Goal: Browse casually: Explore the website without a specific task or goal

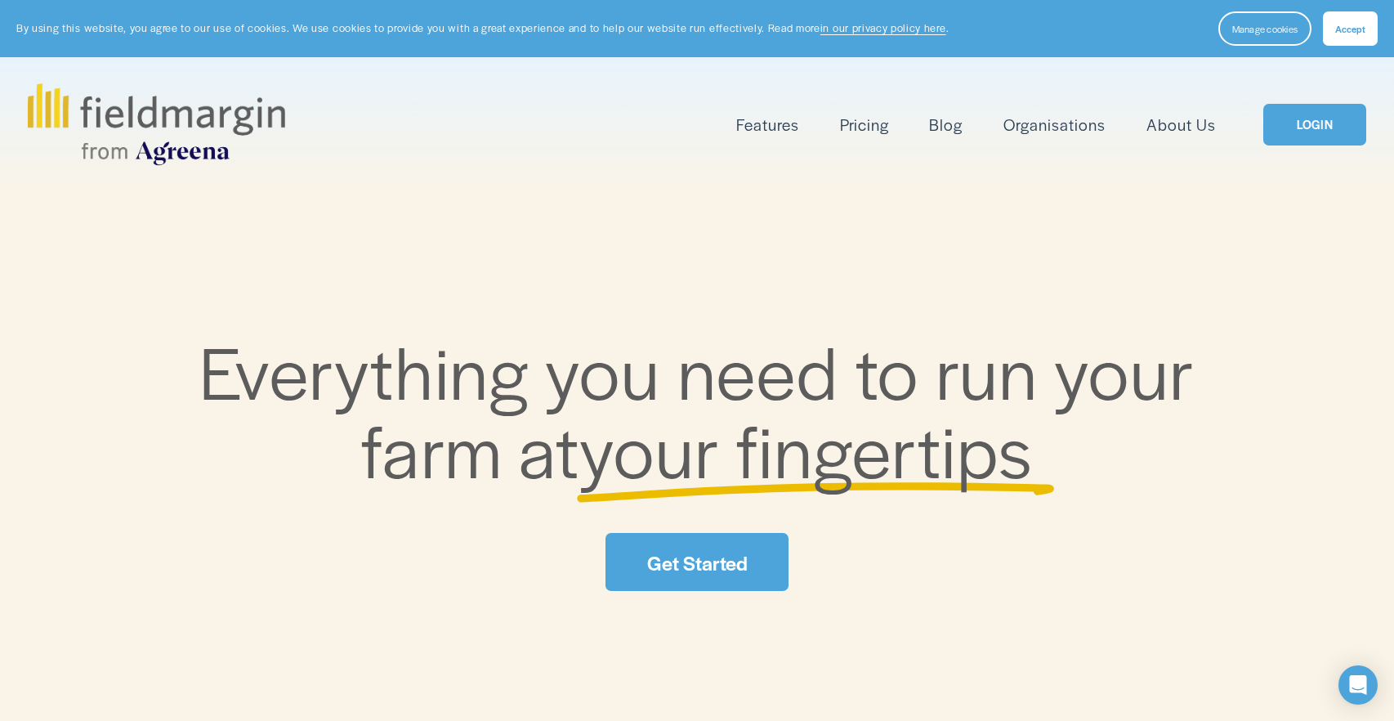
click at [1342, 27] on span "Accept" at bounding box center [1350, 28] width 30 height 13
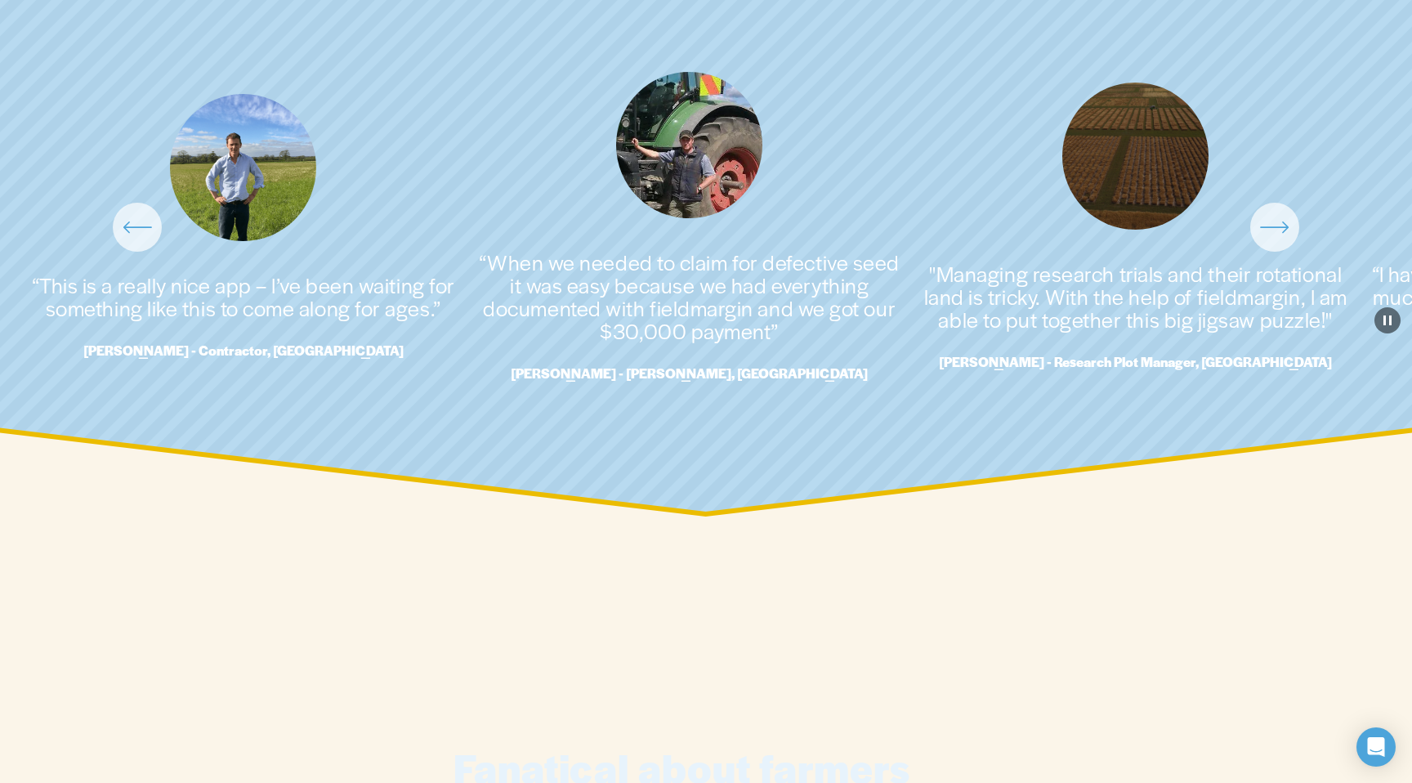
scroll to position [3898, 0]
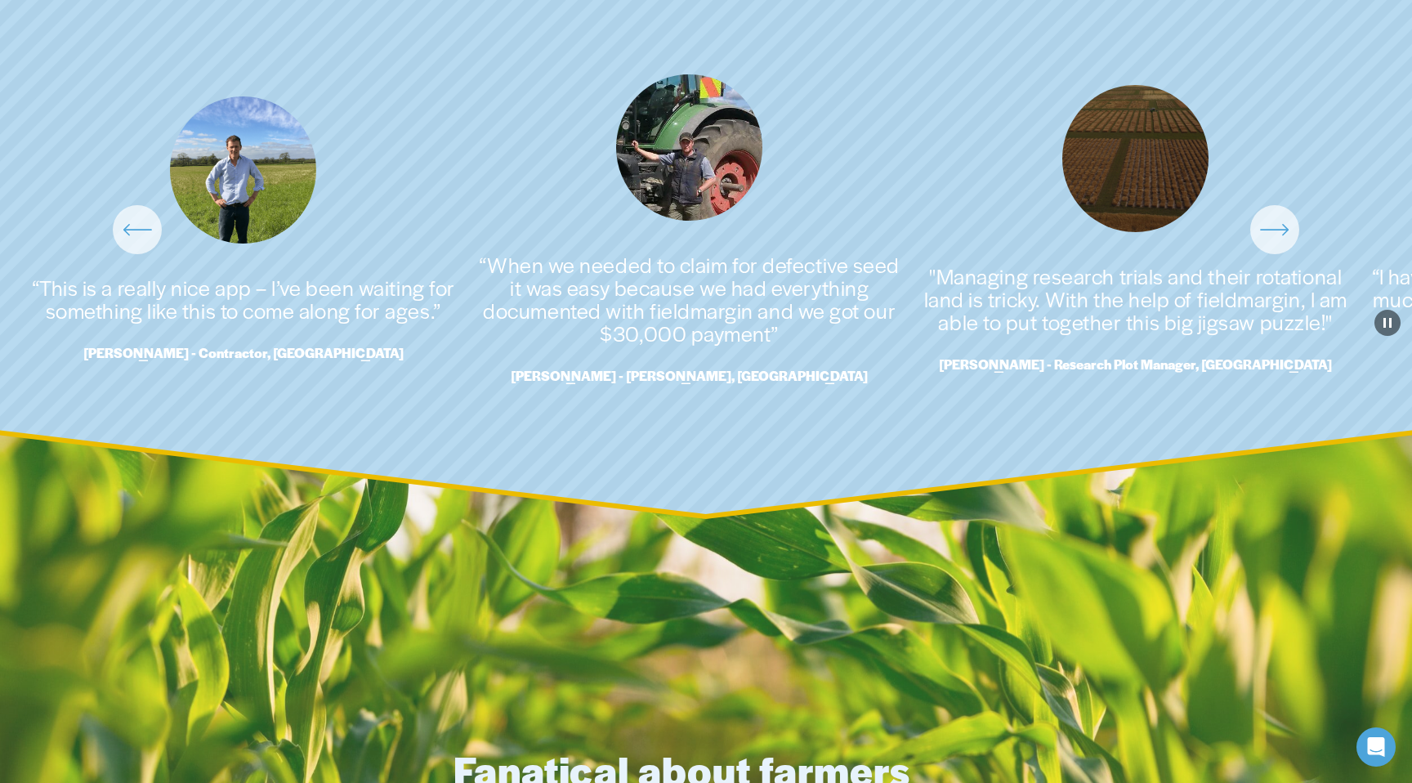
click at [1269, 230] on icon "\a \a \a Next\a \a" at bounding box center [1274, 230] width 26 height 0
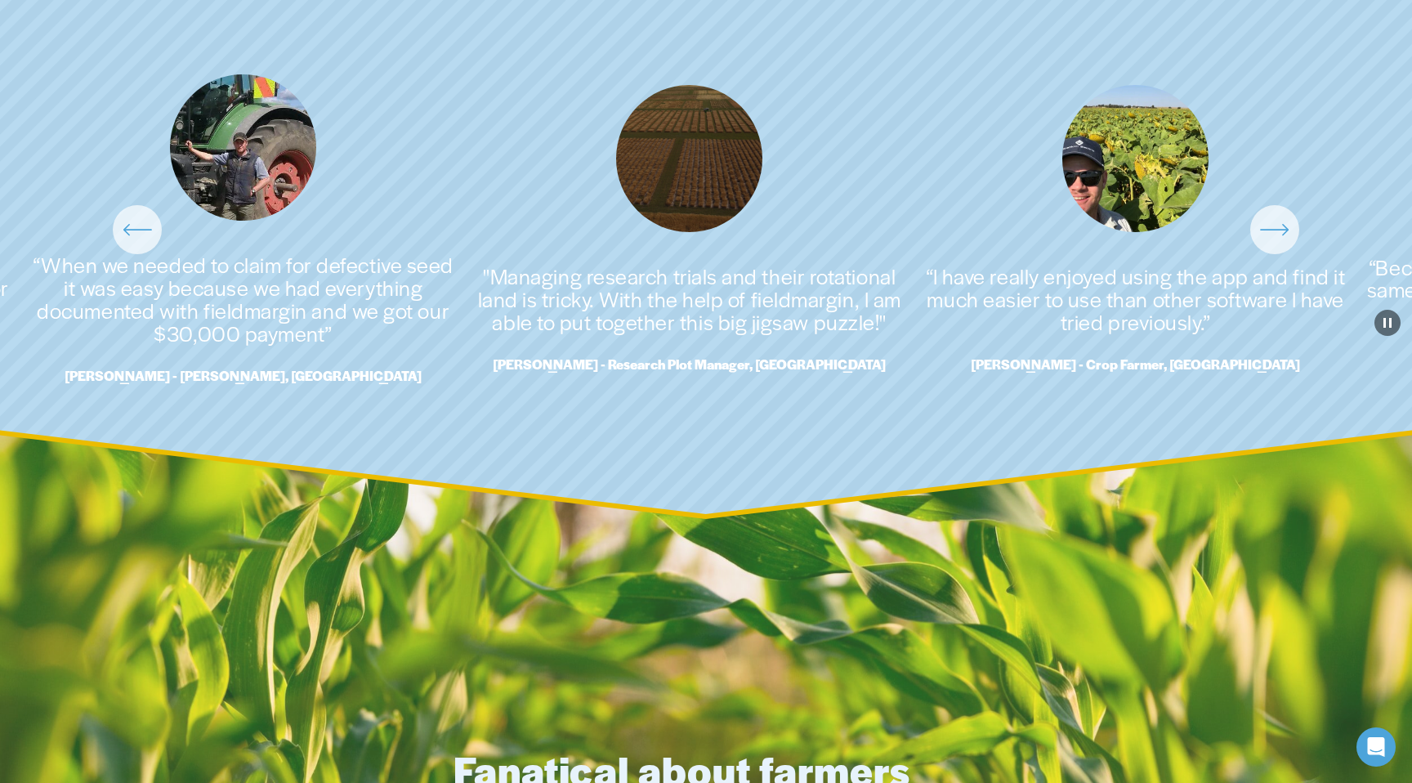
click at [1269, 230] on icon "\a \a \a Next\a \a" at bounding box center [1274, 230] width 26 height 0
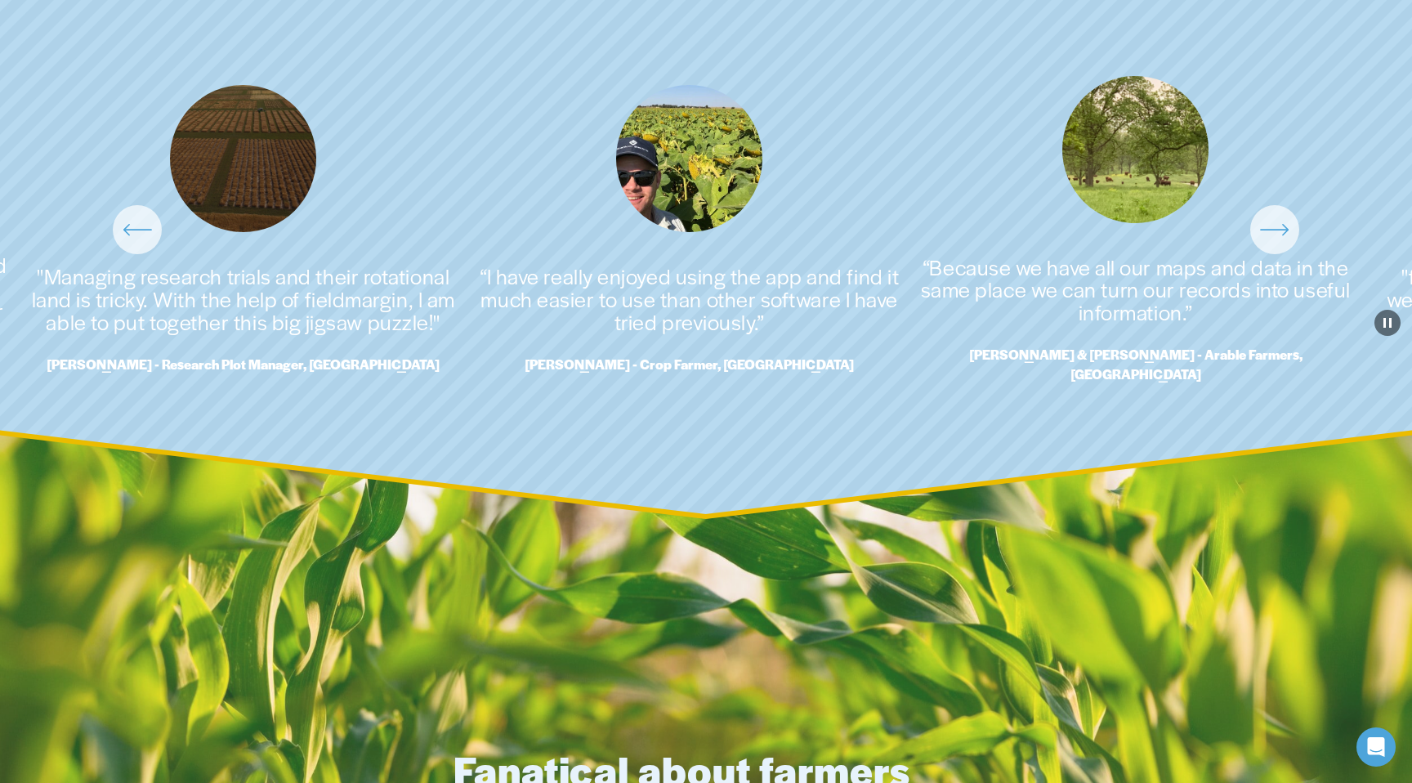
click at [1269, 230] on icon "\a \a \a Next\a \a" at bounding box center [1274, 230] width 26 height 0
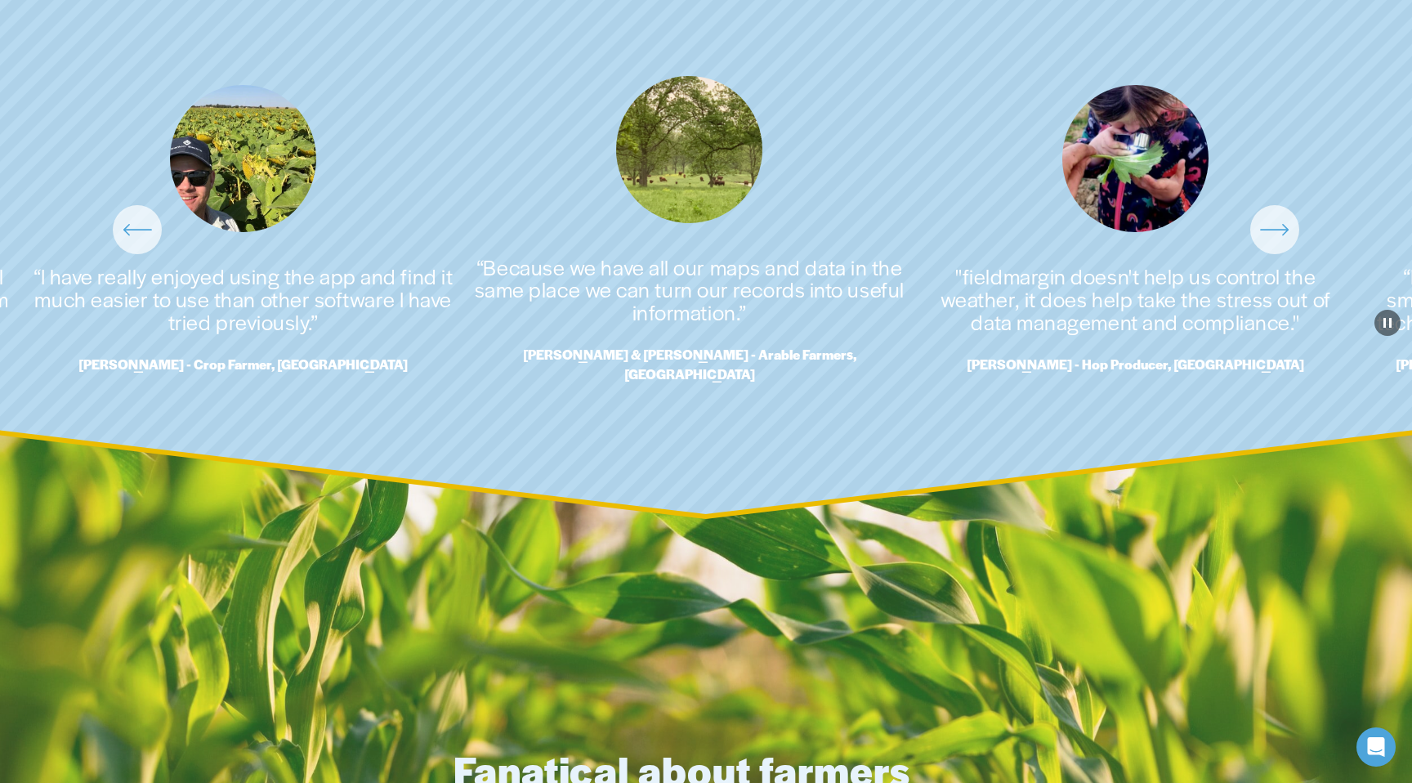
click at [1269, 230] on icon "\a \a \a Next\a \a" at bounding box center [1274, 230] width 26 height 0
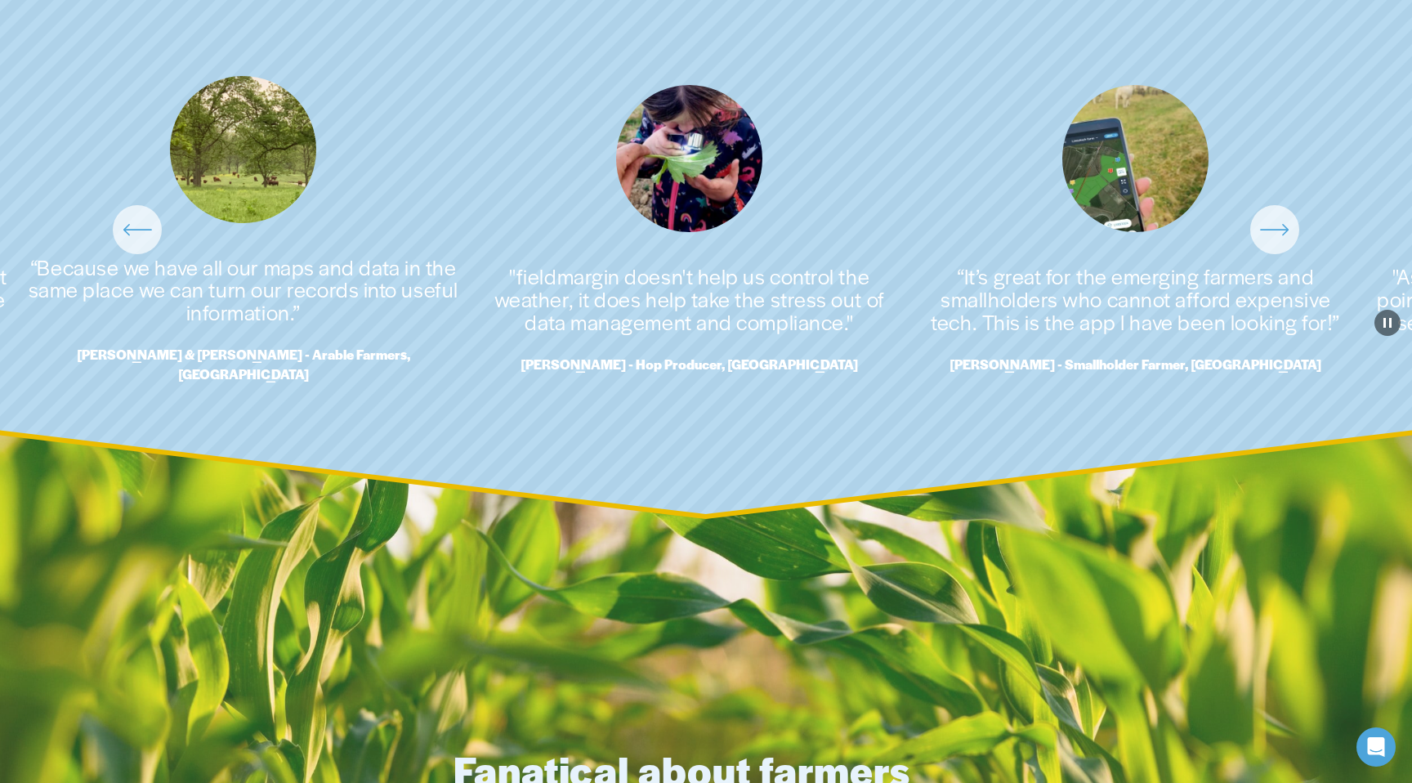
click at [1269, 230] on icon "\a \a \a Next\a \a" at bounding box center [1274, 230] width 26 height 0
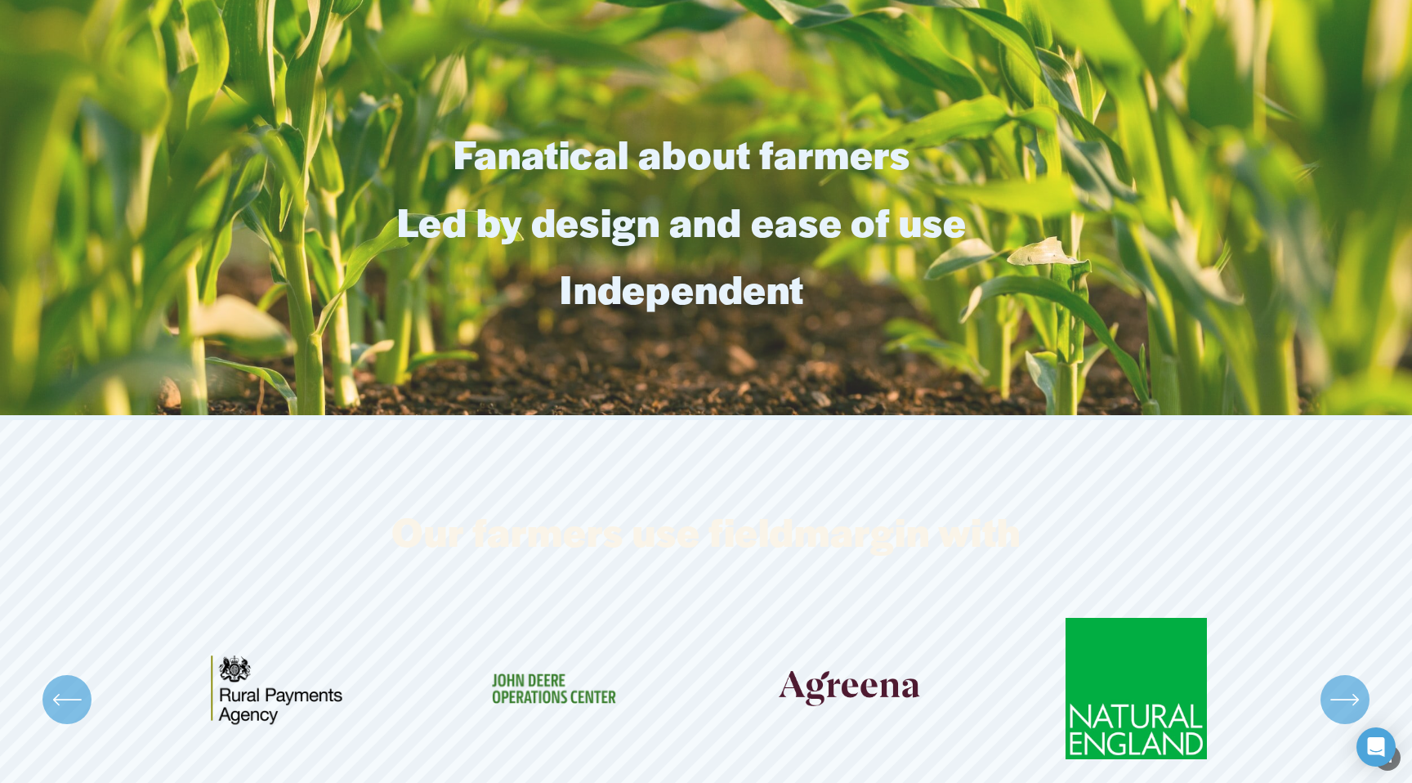
scroll to position [4916, 0]
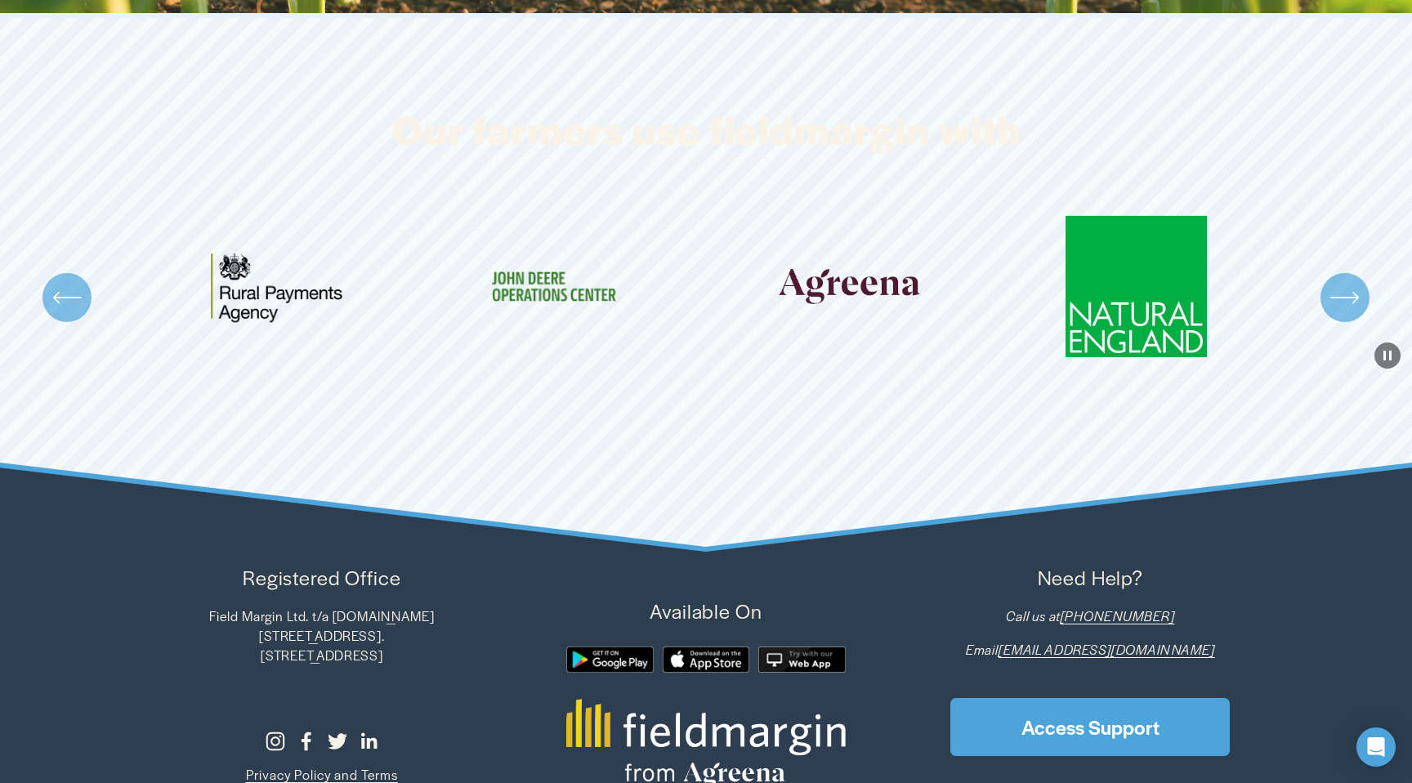
click at [1337, 307] on icon "\a \a \a Next\a \a" at bounding box center [1344, 297] width 29 height 29
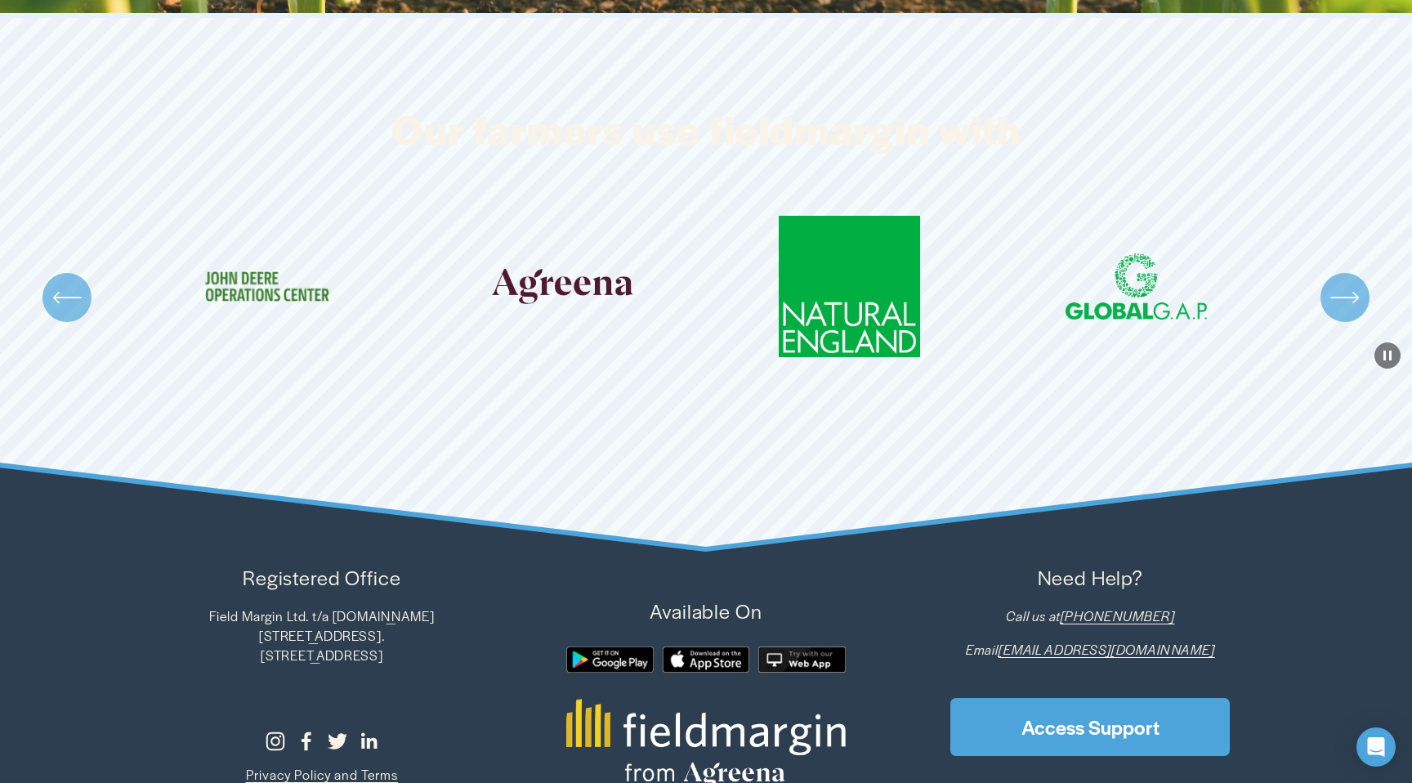
click at [1337, 307] on icon "\a \a \a Next\a \a" at bounding box center [1344, 297] width 29 height 29
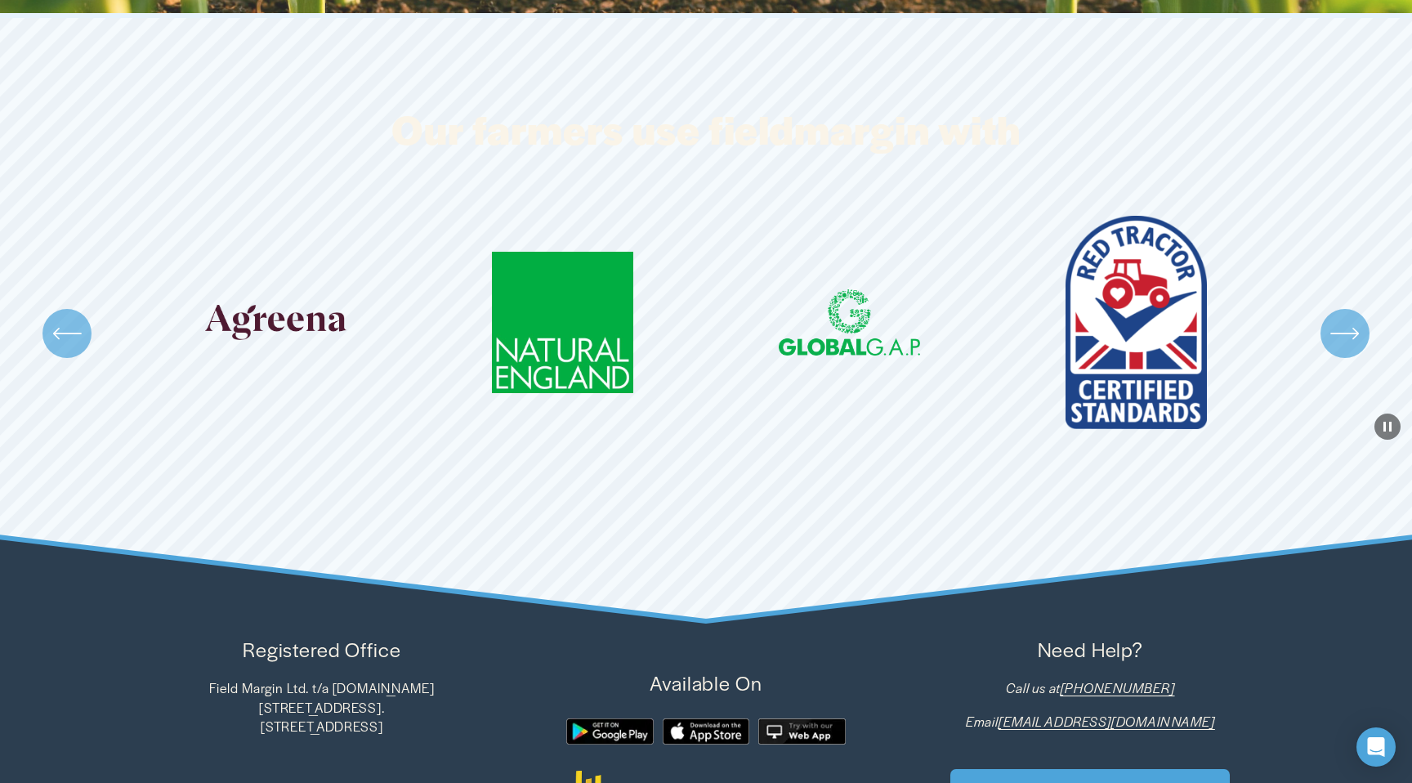
click at [1337, 307] on div "Carousel" at bounding box center [706, 334] width 1412 height 236
click at [1345, 331] on icon "\a \a \a Next\a \a" at bounding box center [1344, 333] width 29 height 29
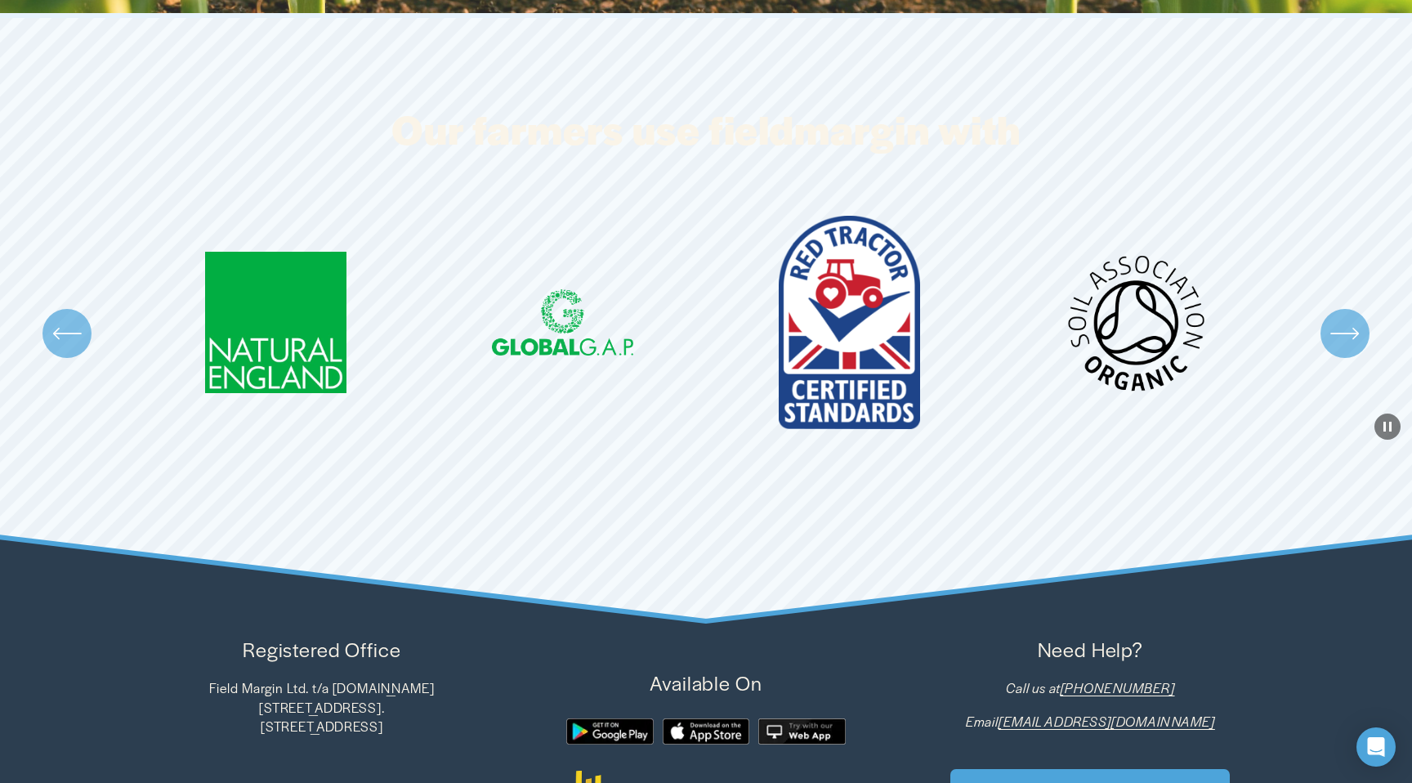
click at [1345, 331] on icon "\a \a \a Next\a \a" at bounding box center [1344, 333] width 29 height 29
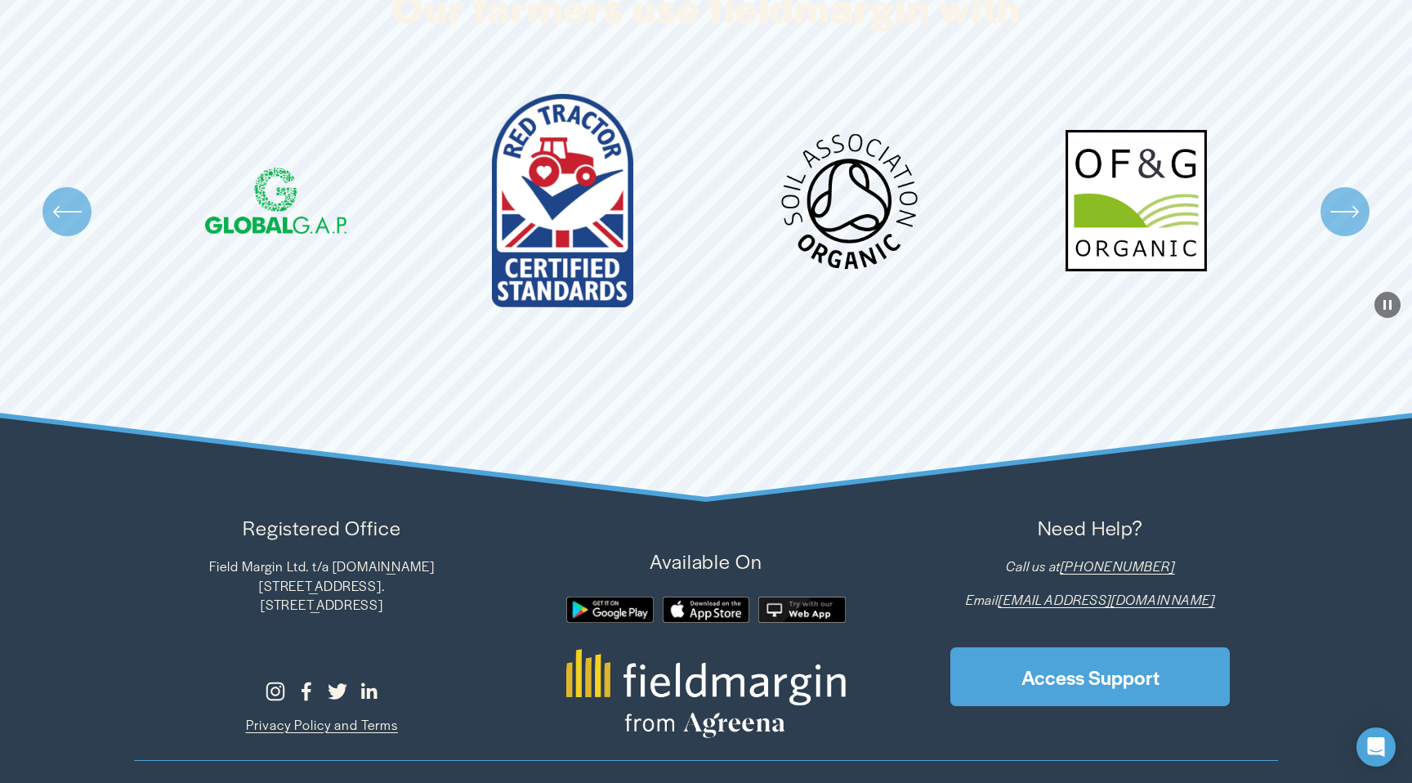
scroll to position [5076, 0]
